Goal: Task Accomplishment & Management: Manage account settings

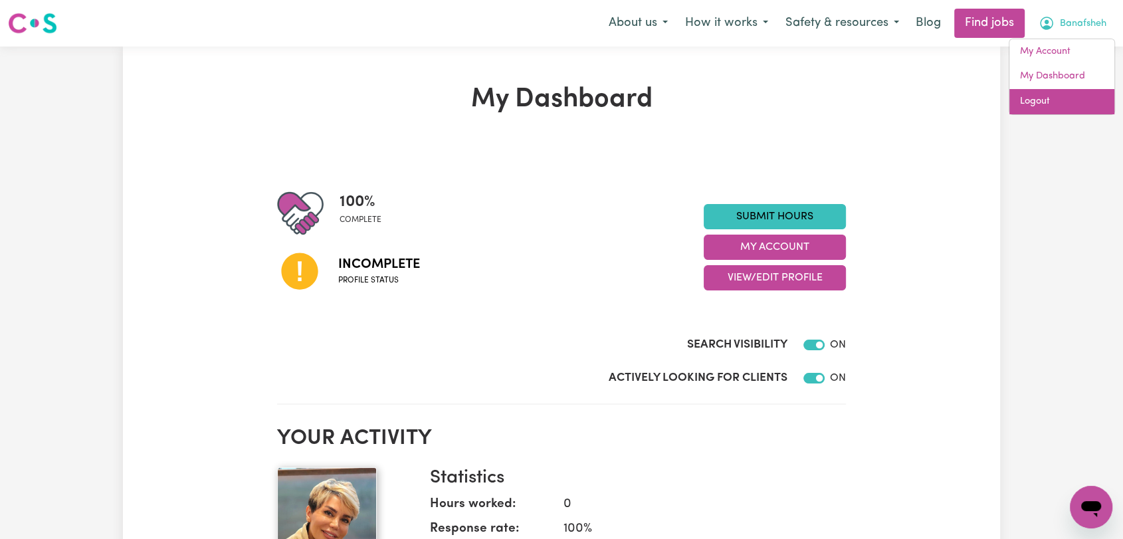
click at [1026, 108] on link "Logout" at bounding box center [1061, 101] width 105 height 25
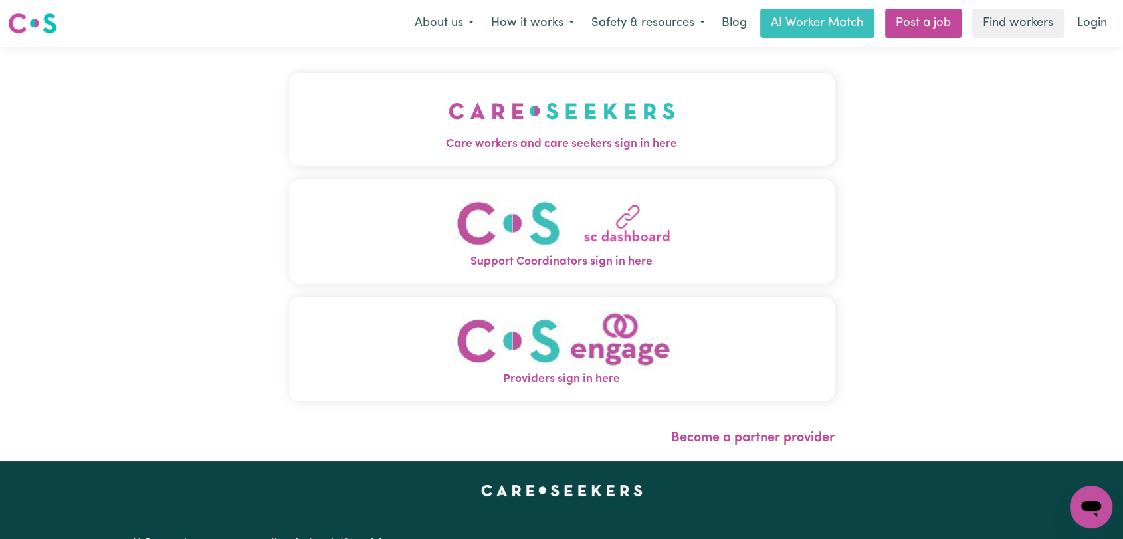
click at [546, 106] on img "Care workers and care seekers sign in here" at bounding box center [561, 110] width 226 height 49
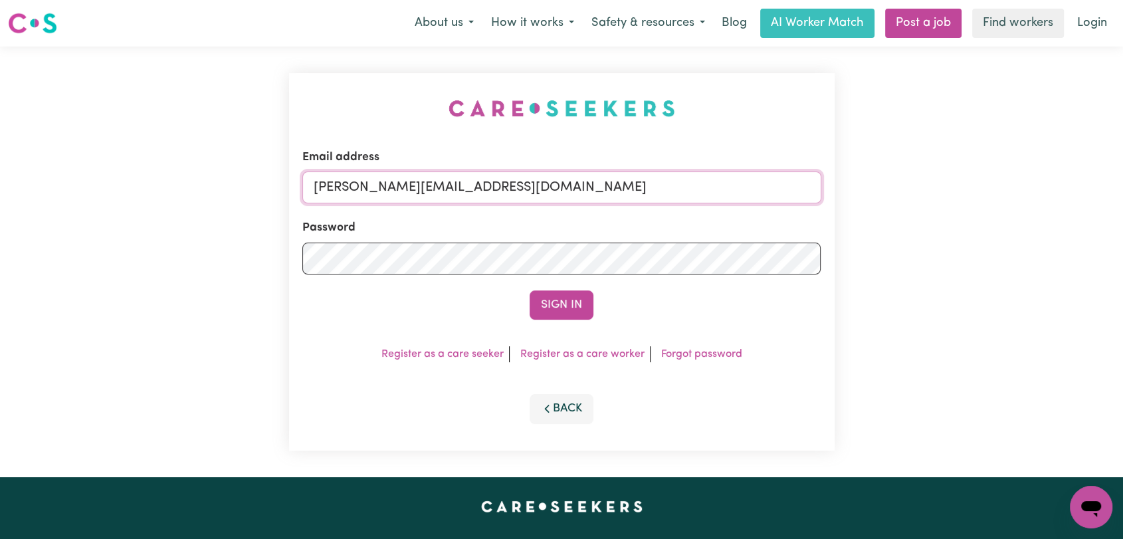
click at [579, 193] on input "toni@careseekers.com.au" at bounding box center [561, 187] width 519 height 32
type input "onboardingcs@careseekers.com.au"
click at [560, 308] on button "Sign In" at bounding box center [561, 304] width 64 height 29
